Goal: Transaction & Acquisition: Download file/media

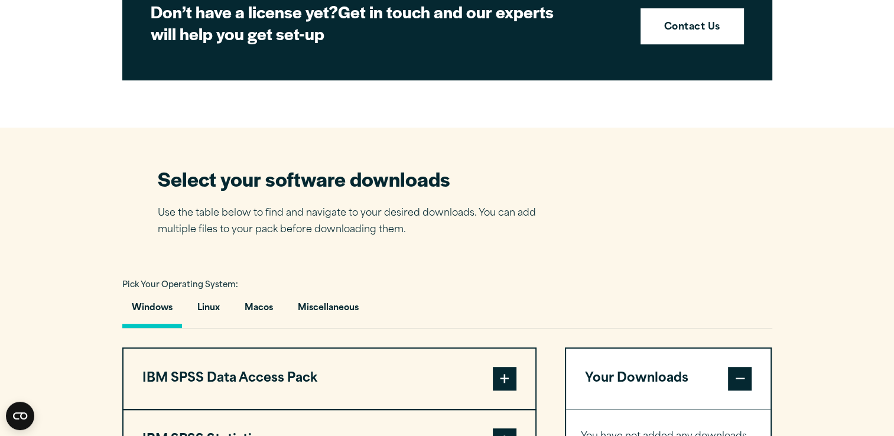
scroll to position [611, 0]
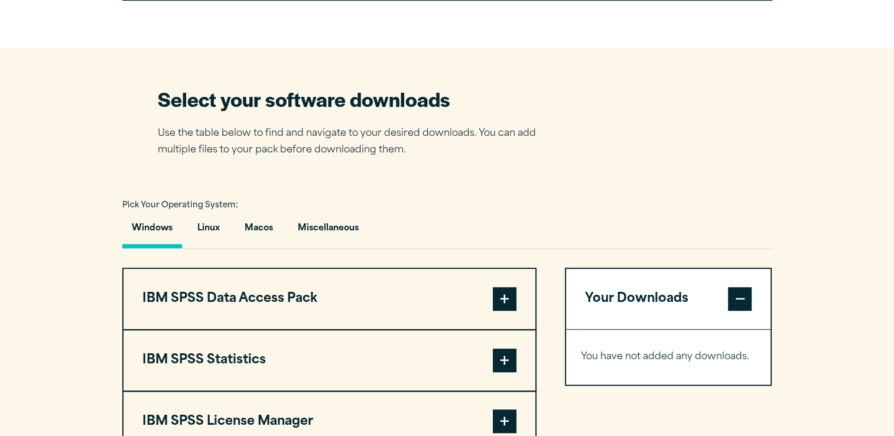
scroll to position [686, 0]
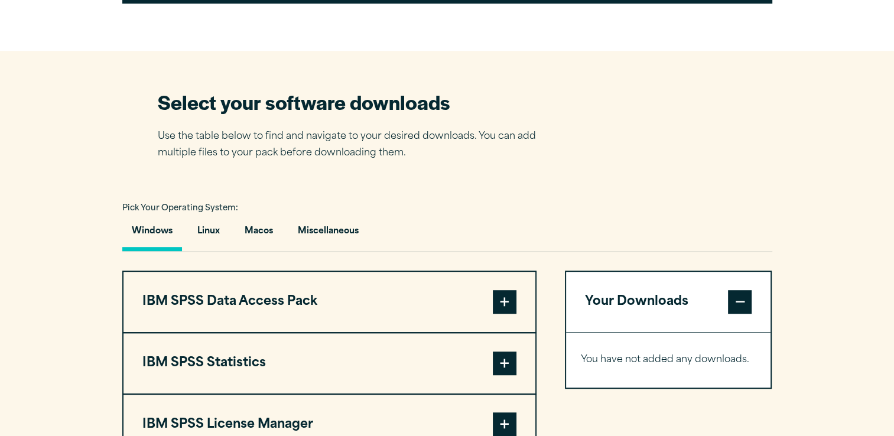
click at [160, 232] on button "Windows" at bounding box center [152, 234] width 60 height 34
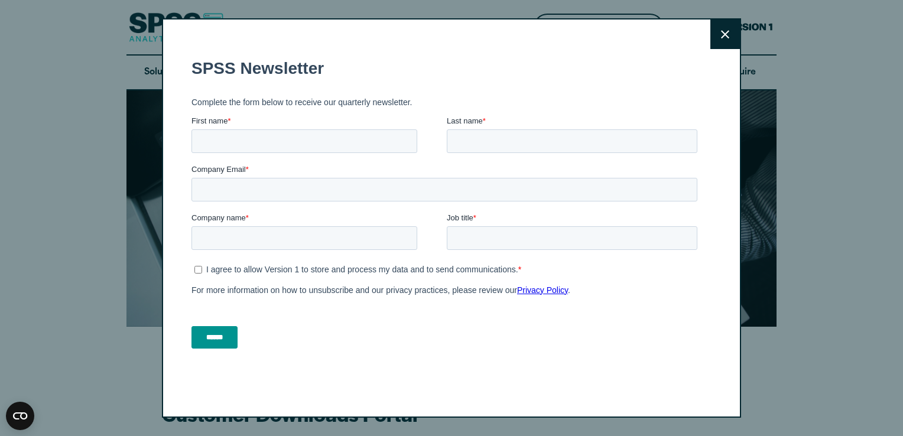
click at [714, 34] on button "Close" at bounding box center [725, 34] width 30 height 30
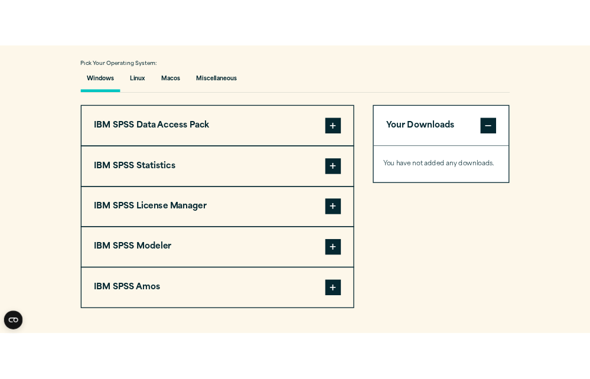
scroll to position [868, 0]
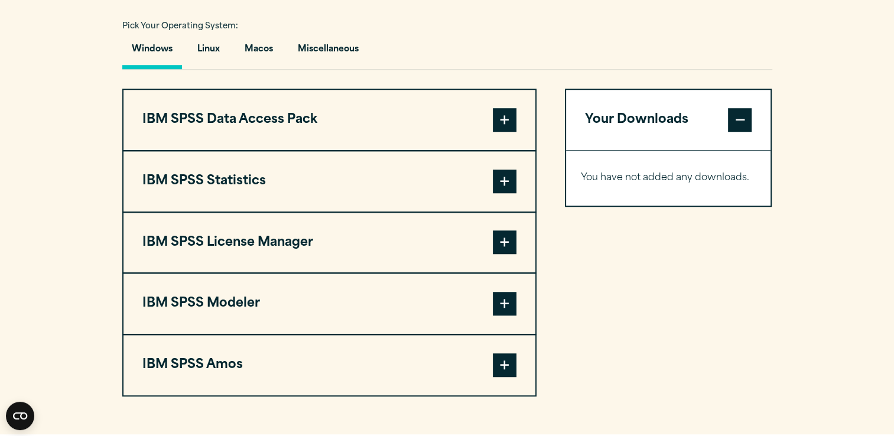
click at [507, 174] on span at bounding box center [505, 182] width 24 height 24
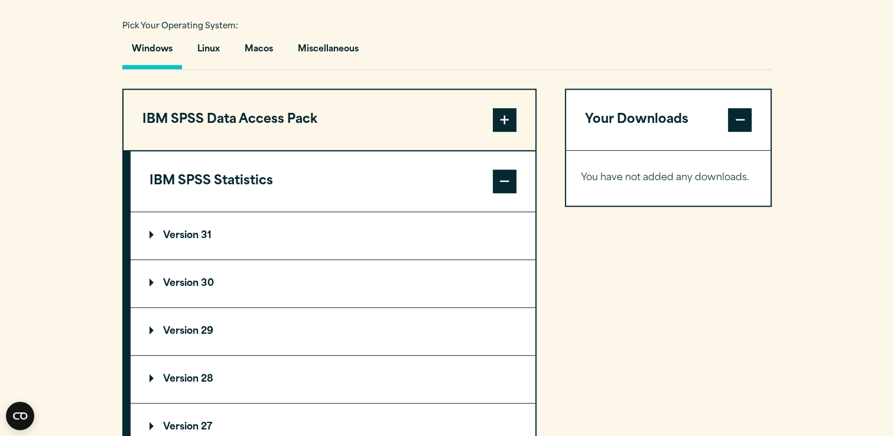
click at [177, 231] on p "Version 31" at bounding box center [180, 235] width 62 height 9
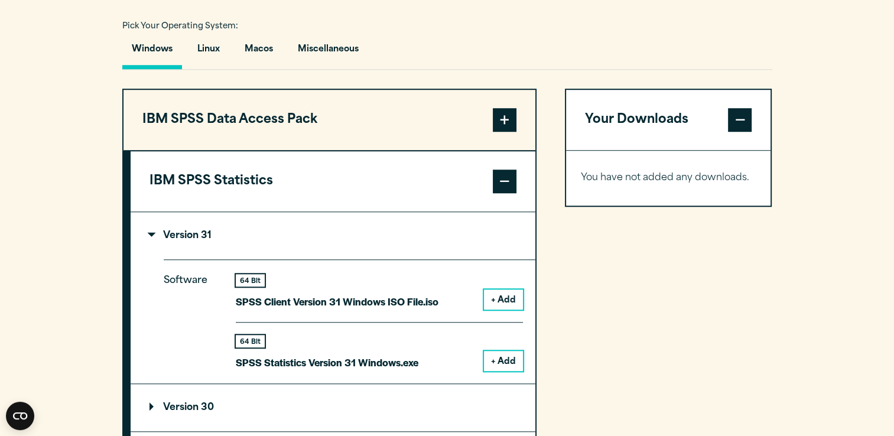
click at [494, 299] on button "+ Add" at bounding box center [503, 299] width 39 height 20
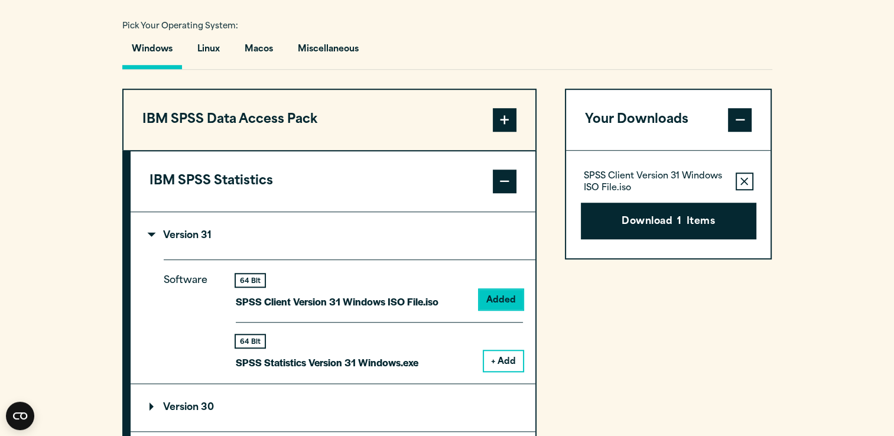
click at [495, 360] on button "+ Add" at bounding box center [503, 361] width 39 height 20
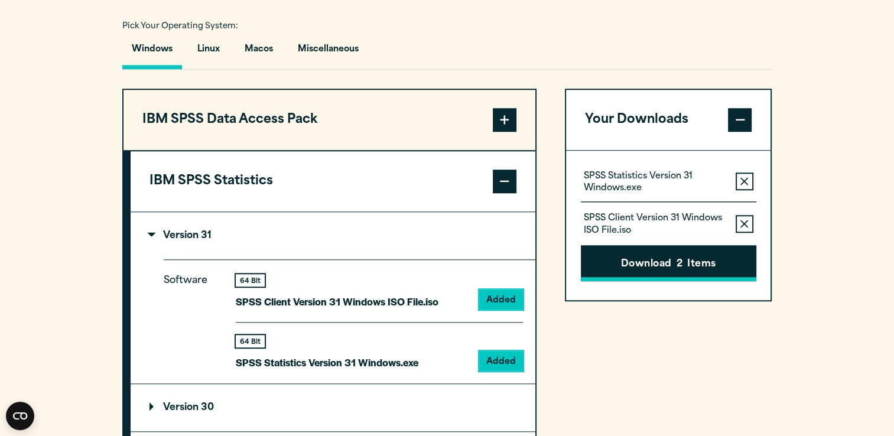
click at [683, 252] on button "Download 2 Items" at bounding box center [668, 263] width 175 height 37
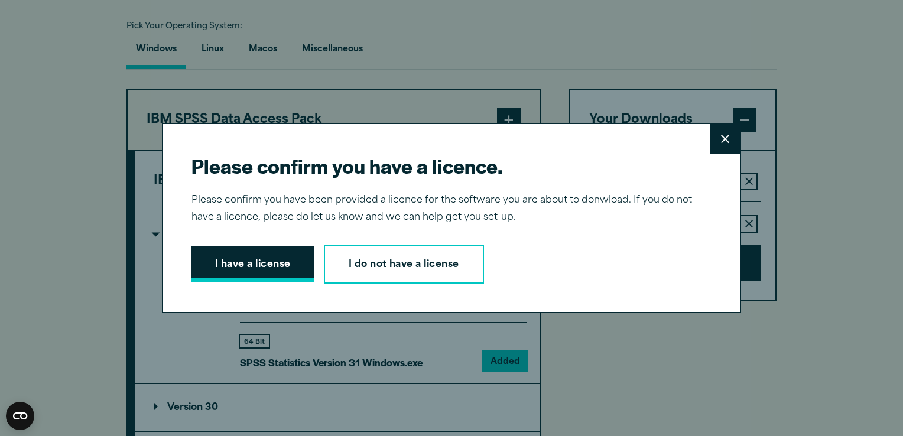
click at [258, 272] on button "I have a license" at bounding box center [252, 264] width 123 height 37
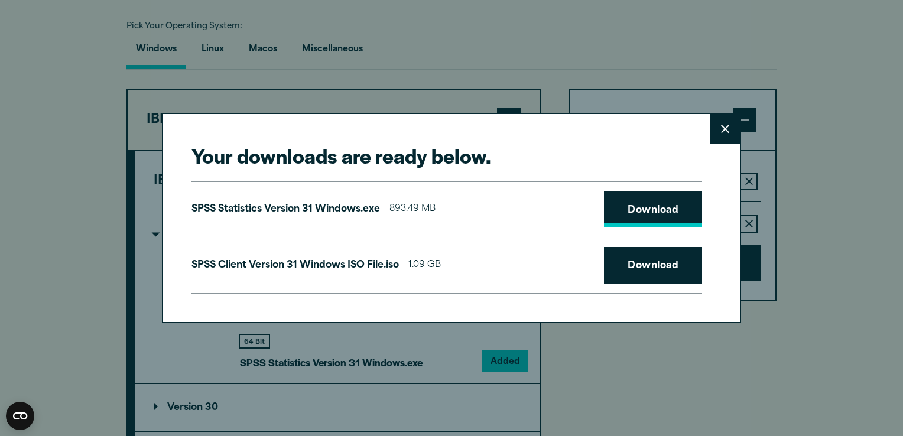
click at [617, 201] on link "Download" at bounding box center [653, 209] width 98 height 37
click at [645, 268] on link "Download" at bounding box center [653, 265] width 98 height 37
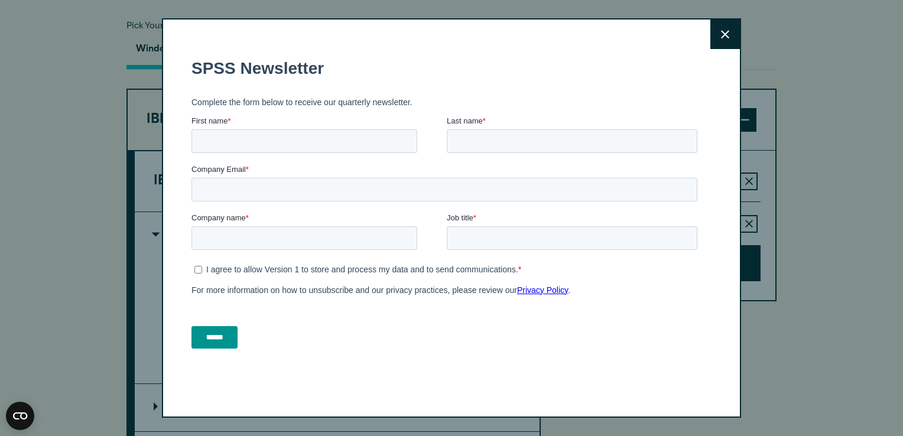
drag, startPoint x: 695, startPoint y: 79, endPoint x: 344, endPoint y: 75, distance: 350.9
click at [721, 37] on icon at bounding box center [725, 34] width 8 height 8
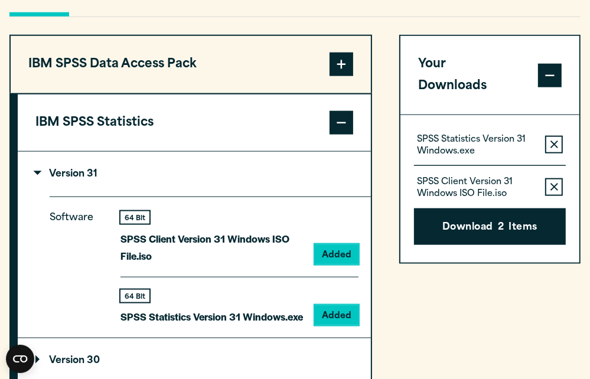
scroll to position [901, 0]
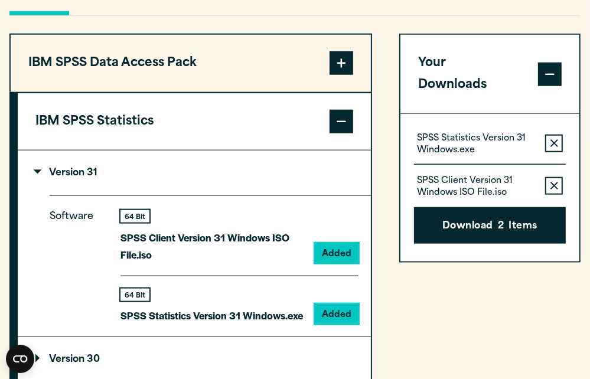
click at [555, 135] on button "Remove this item from your software download list" at bounding box center [554, 144] width 18 height 18
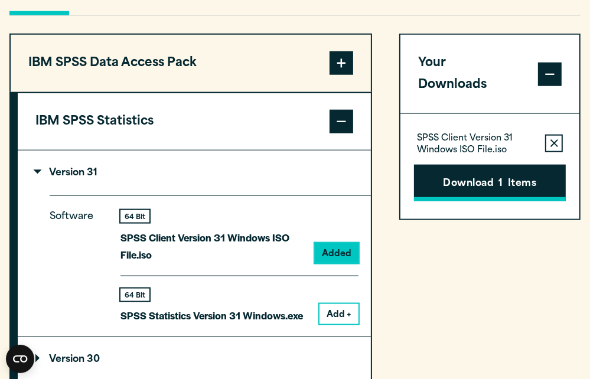
click at [489, 166] on button "Download 1 Items" at bounding box center [490, 183] width 152 height 37
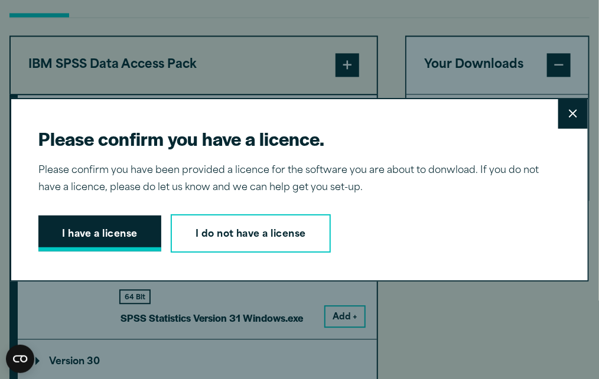
click at [128, 227] on button "I have a license" at bounding box center [99, 234] width 123 height 37
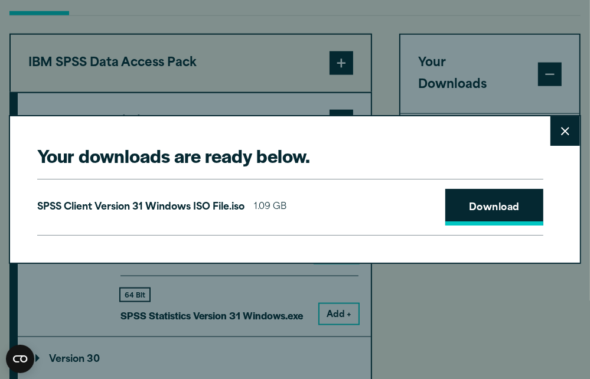
click at [471, 212] on link "Download" at bounding box center [494, 207] width 98 height 37
click at [574, 136] on button "Close" at bounding box center [566, 131] width 30 height 30
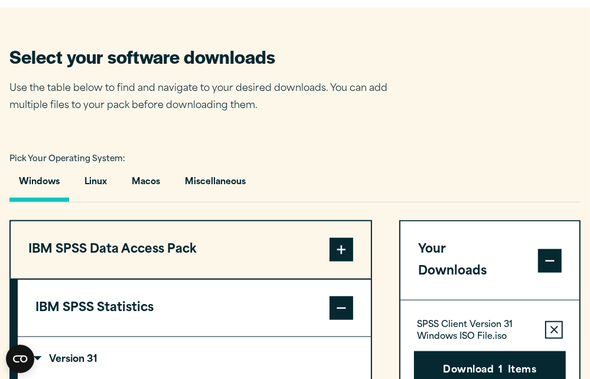
scroll to position [707, 0]
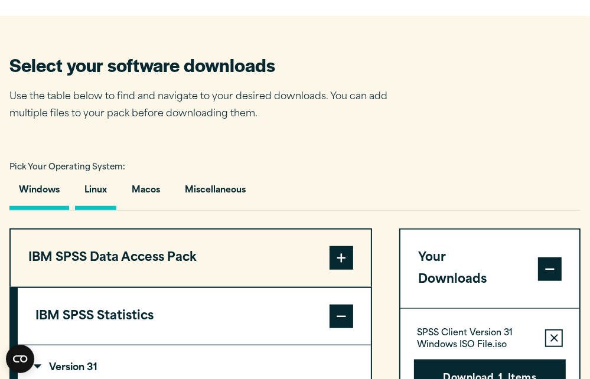
click at [92, 191] on button "Linux" at bounding box center [95, 194] width 41 height 34
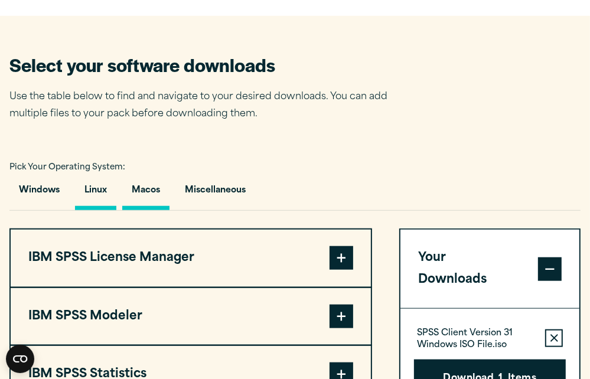
click at [165, 205] on button "Macos" at bounding box center [145, 194] width 47 height 34
click at [209, 193] on button "Miscellaneous" at bounding box center [215, 194] width 80 height 34
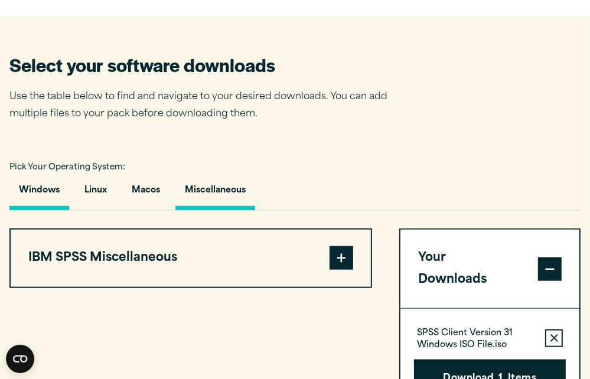
click at [33, 203] on button "Windows" at bounding box center [39, 194] width 60 height 34
